Goal: Task Accomplishment & Management: Manage account settings

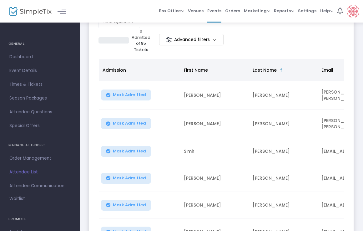
scroll to position [107, 0]
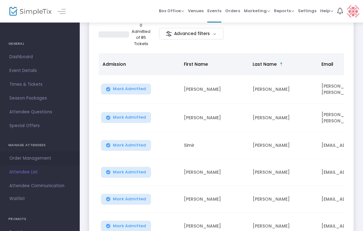
click at [46, 157] on span "Order Management" at bounding box center [39, 158] width 61 height 8
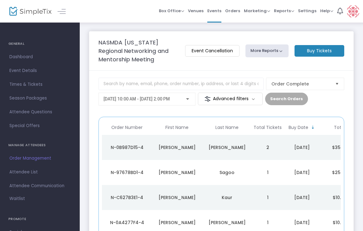
click at [180, 147] on div "[PERSON_NAME]" at bounding box center [176, 147] width 47 height 6
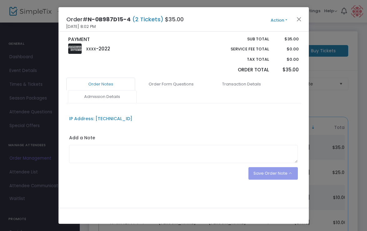
click at [116, 98] on link "Admission Details" at bounding box center [102, 96] width 69 height 13
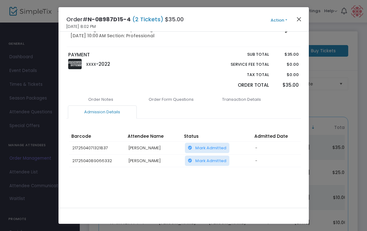
click at [298, 20] on button "Close" at bounding box center [298, 19] width 8 height 8
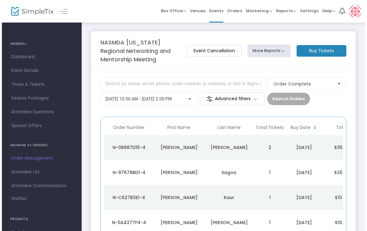
scroll to position [0, 0]
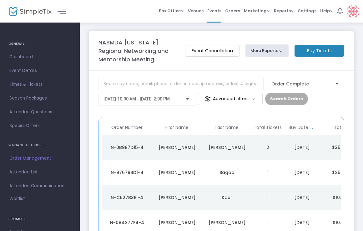
click at [180, 171] on div "[PERSON_NAME]" at bounding box center [176, 172] width 47 height 6
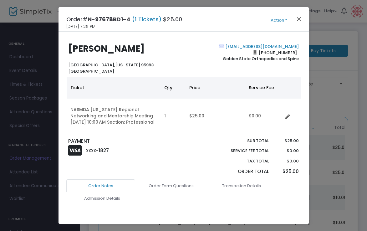
click at [299, 17] on button "Close" at bounding box center [298, 19] width 8 height 8
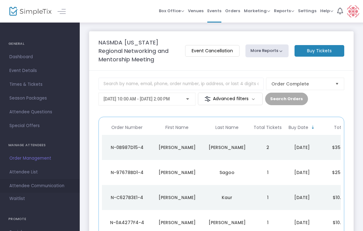
click at [25, 187] on span "Attendee Communication" at bounding box center [39, 186] width 61 height 8
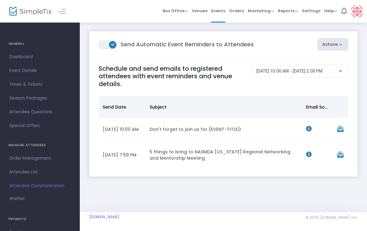
click at [189, 158] on td "5 things to bring to NASMDA California Regional Networking and Mentorship Meeti…" at bounding box center [224, 155] width 156 height 28
click at [341, 158] on icon "Data table" at bounding box center [340, 154] width 6 height 6
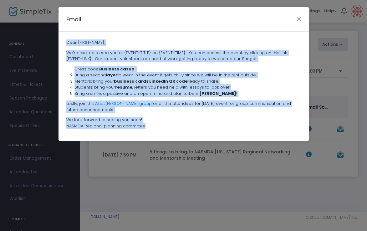
drag, startPoint x: 66, startPoint y: 43, endPoint x: 148, endPoint y: 124, distance: 116.5
click at [148, 124] on div "Dear {FIRST-NAME}, We're excited to see you at {EVENT-TITLE} on {EVENT-TIME}. Y…" at bounding box center [183, 86] width 250 height 109
copy span "Dear {FIRST-NAME}, We're excited to see you at {EVENT-TITLE} on {EVENT-TIME}. Y…"
click at [297, 18] on button "Close" at bounding box center [298, 19] width 8 height 8
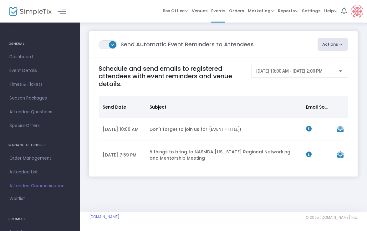
click at [335, 44] on button "Actions" at bounding box center [332, 44] width 31 height 13
click at [309, 59] on li "Create Email Blast" at bounding box center [315, 61] width 66 height 12
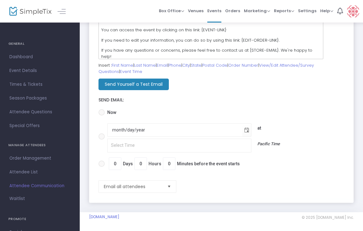
scroll to position [200, 0]
click at [122, 182] on span "Email all attendees" at bounding box center [132, 186] width 63 height 12
click at [228, 187] on div "Email all attendees" at bounding box center [221, 185] width 252 height 21
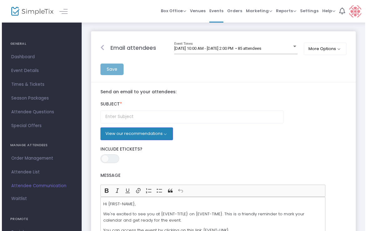
scroll to position [0, 0]
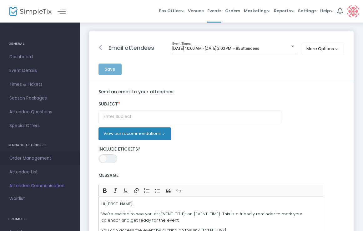
click at [25, 159] on span "Order Management" at bounding box center [39, 158] width 61 height 8
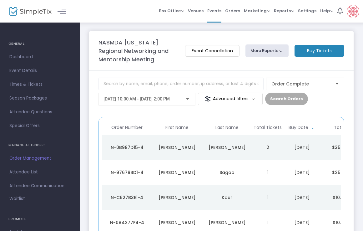
click at [177, 147] on div "[PERSON_NAME]" at bounding box center [176, 147] width 47 height 6
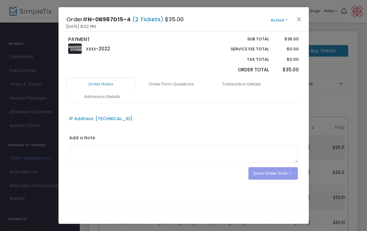
scroll to position [140, 0]
click at [168, 87] on link "Order Form Questions" at bounding box center [171, 84] width 69 height 13
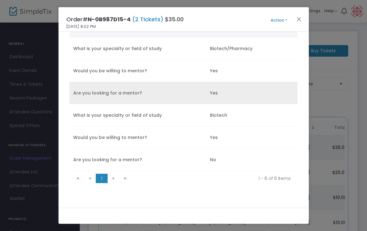
scroll to position [272, 0]
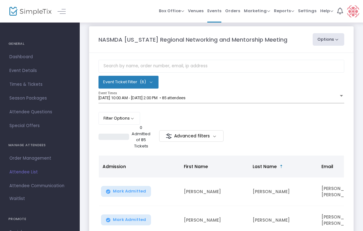
scroll to position [4, 0]
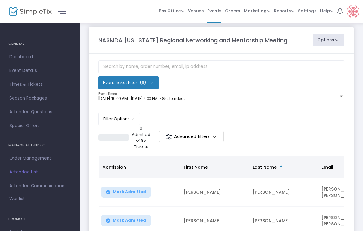
click at [27, 173] on span "Attendee List" at bounding box center [39, 172] width 61 height 8
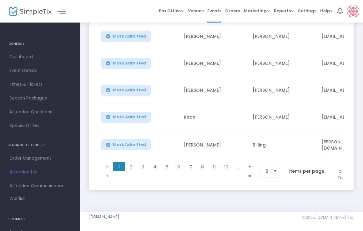
scroll to position [243, 0]
click at [142, 165] on span "3" at bounding box center [143, 166] width 12 height 9
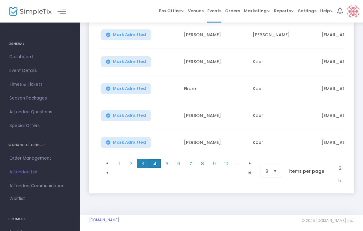
click at [155, 164] on span "4" at bounding box center [155, 163] width 12 height 9
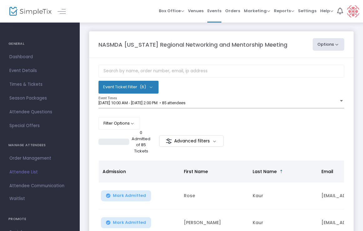
scroll to position [0, 0]
click at [134, 121] on button "Filter Options" at bounding box center [119, 123] width 42 height 13
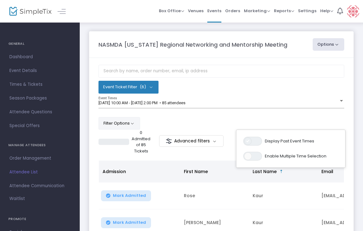
click at [248, 142] on span at bounding box center [248, 141] width 8 height 8
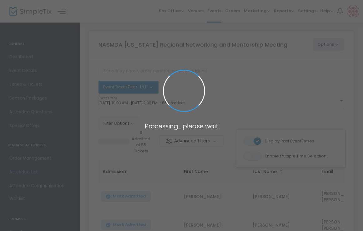
click at [253, 142] on body "Processing... please wait Box Office Sell Tickets Bookings Sell Season Pass Ven…" at bounding box center [181, 115] width 363 height 231
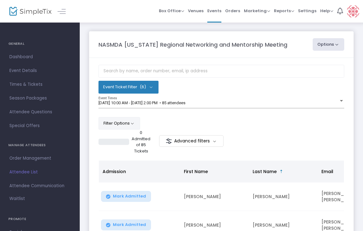
click at [123, 124] on button "Filter Options" at bounding box center [119, 123] width 42 height 13
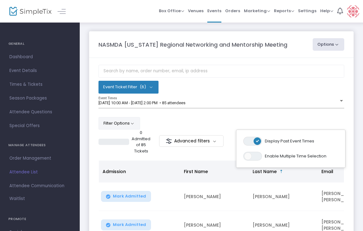
click at [249, 141] on span "ON OFF" at bounding box center [252, 141] width 19 height 9
click at [113, 123] on button "Filter Options" at bounding box center [119, 123] width 42 height 13
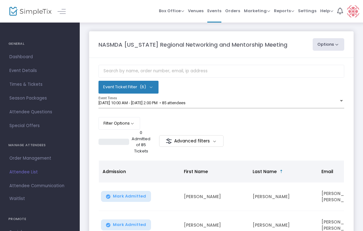
click at [153, 89] on button "Event Ticket Filter (6)" at bounding box center [128, 87] width 60 height 13
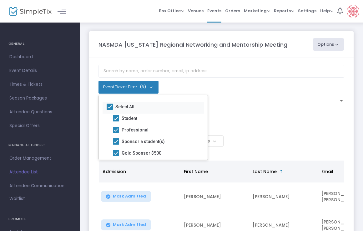
click at [110, 107] on span at bounding box center [110, 106] width 6 height 6
click at [110, 110] on input "Select All" at bounding box center [109, 110] width 0 height 0
checkbox input "false"
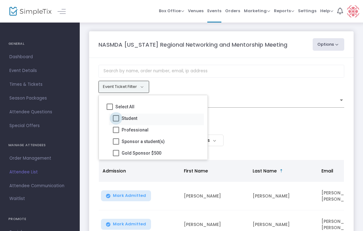
click at [117, 119] on span at bounding box center [116, 118] width 6 height 6
click at [116, 121] on input "Student" at bounding box center [116, 121] width 0 height 0
checkbox input "true"
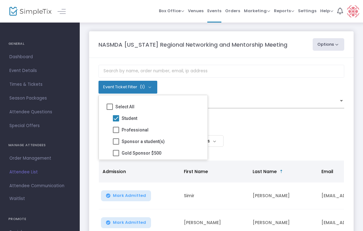
click at [269, 120] on div "Filter Options ON OFF Display Past Event Times ON OFF Enable Multiple Time Sele…" at bounding box center [221, 123] width 246 height 13
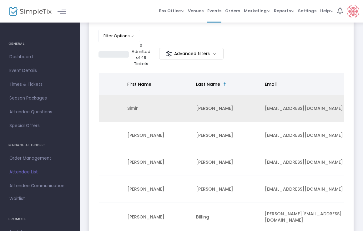
scroll to position [0, 59]
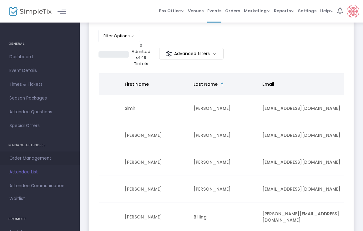
click at [26, 159] on span "Order Management" at bounding box center [39, 158] width 61 height 8
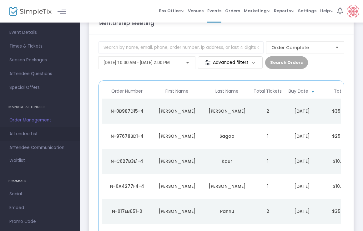
click at [28, 133] on span "Attendee List" at bounding box center [39, 134] width 61 height 8
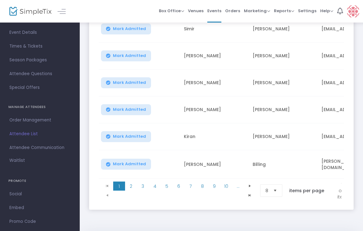
click at [275, 190] on span "Select" at bounding box center [275, 190] width 10 height 10
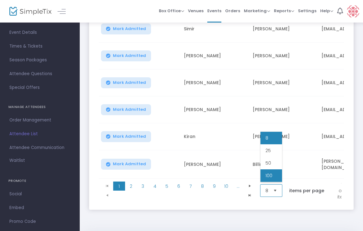
click at [273, 173] on li "100" at bounding box center [271, 175] width 22 height 13
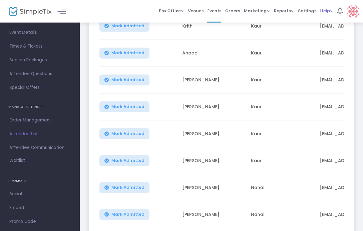
scroll to position [1162, 0]
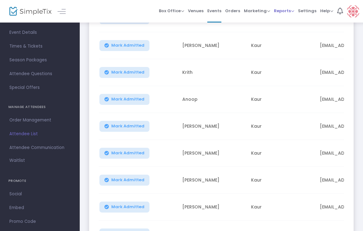
click at [292, 12] on span "Reports" at bounding box center [284, 11] width 20 height 6
click at [268, 13] on span "Marketing" at bounding box center [257, 11] width 26 height 6
click at [293, 10] on span "Reports" at bounding box center [284, 11] width 20 height 6
click at [285, 44] on li "Download" at bounding box center [294, 45] width 41 height 12
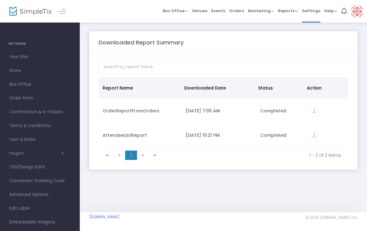
click at [315, 135] on icon "vertical_align_bottom" at bounding box center [314, 135] width 8 height 8
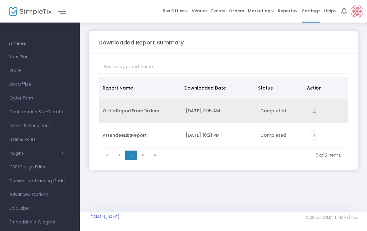
click at [314, 113] on icon "vertical_align_bottom" at bounding box center [314, 111] width 8 height 8
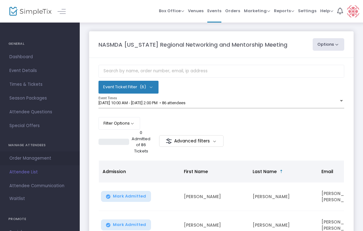
click at [31, 160] on span "Order Management" at bounding box center [39, 158] width 61 height 8
